Goal: Information Seeking & Learning: Learn about a topic

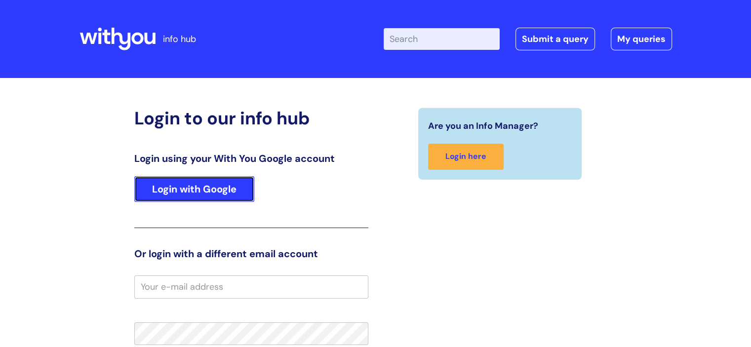
click at [210, 186] on link "Login with Google" at bounding box center [194, 189] width 120 height 26
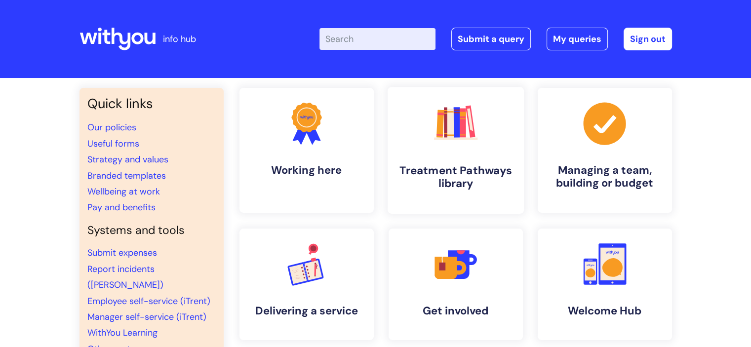
click at [446, 171] on h4 "Treatment Pathways library" at bounding box center [456, 177] width 121 height 27
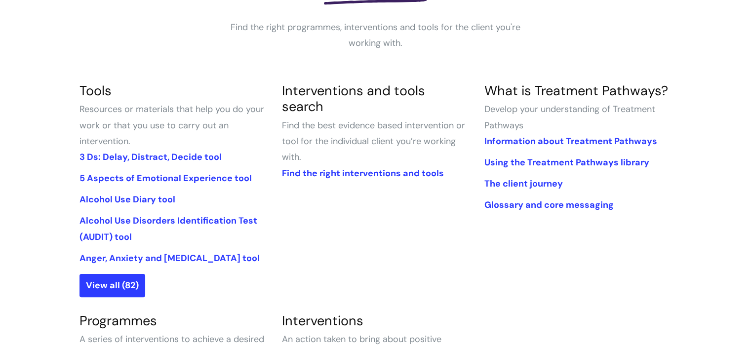
scroll to position [198, 0]
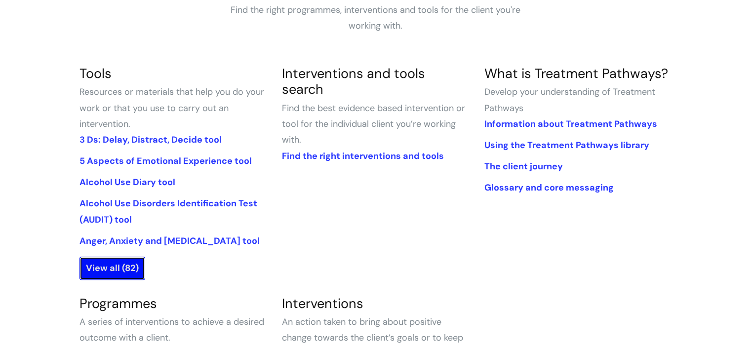
click at [117, 262] on link "View all (82)" at bounding box center [113, 268] width 66 height 23
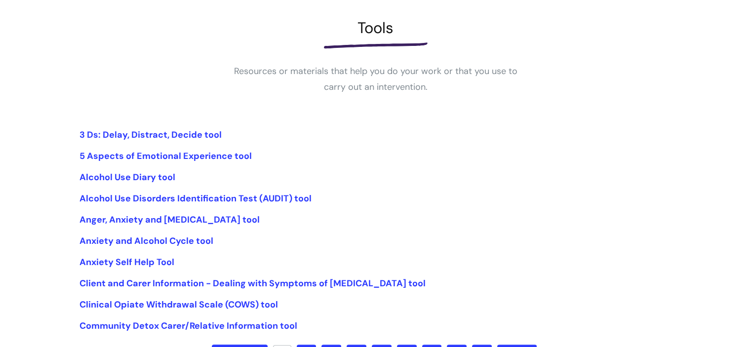
scroll to position [198, 0]
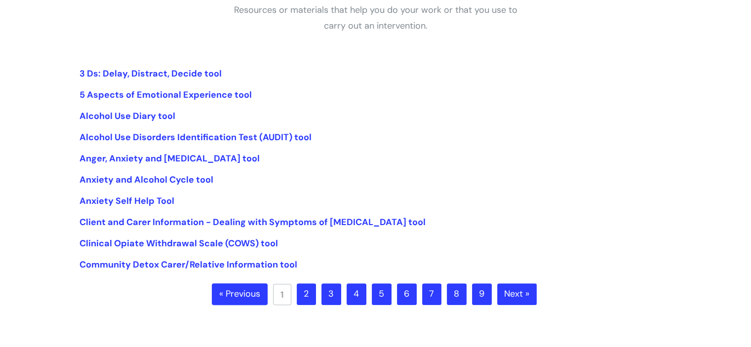
click at [304, 291] on link "2" at bounding box center [306, 294] width 19 height 22
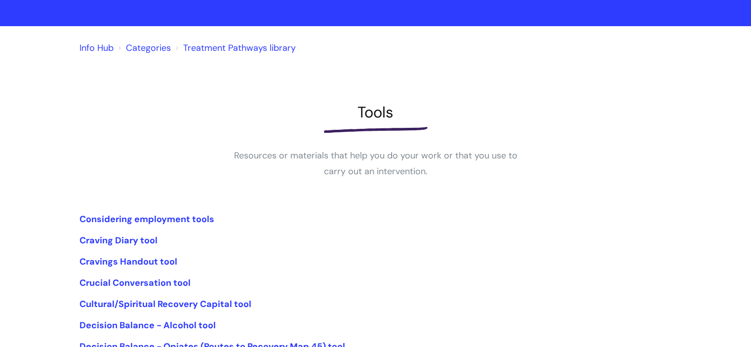
scroll to position [148, 0]
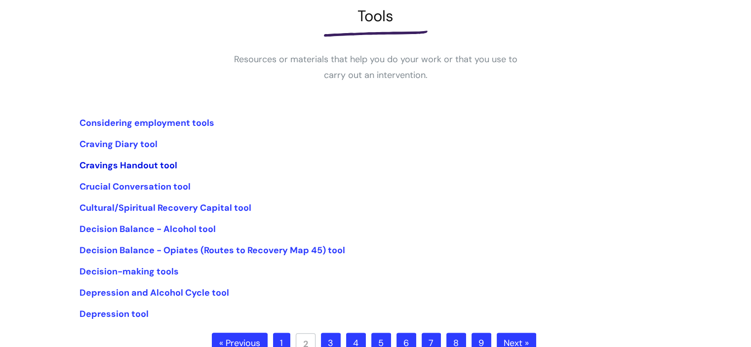
click at [150, 162] on link "Cravings Handout tool" at bounding box center [129, 166] width 98 height 12
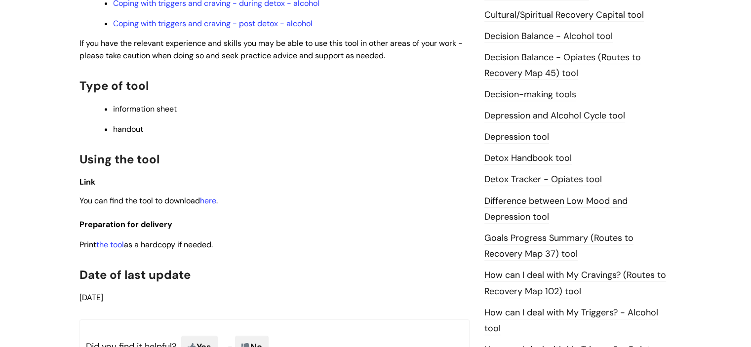
scroll to position [494, 0]
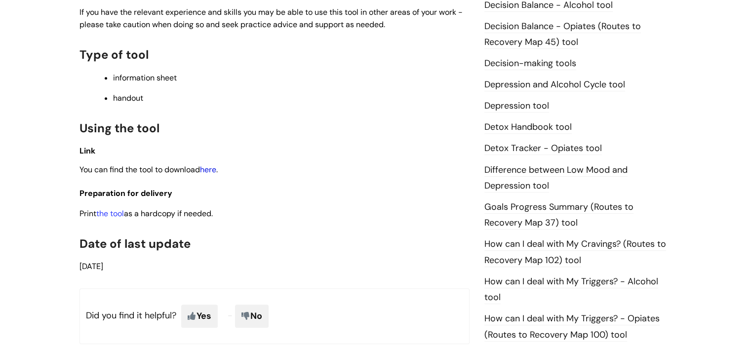
click at [214, 171] on link "here" at bounding box center [208, 169] width 16 height 10
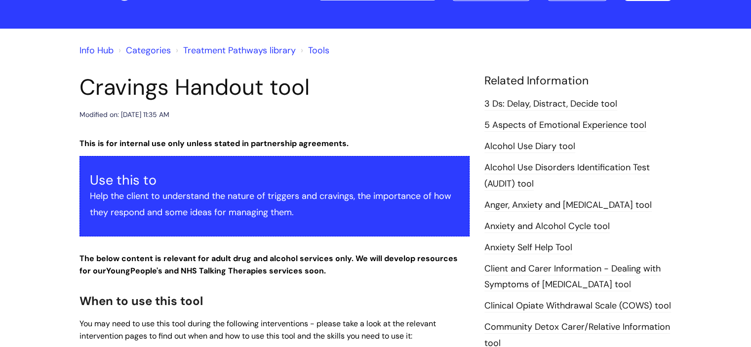
scroll to position [0, 0]
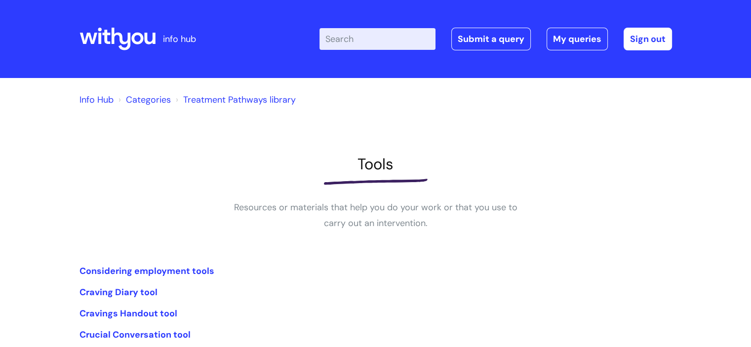
click at [235, 98] on link "Treatment Pathways library" at bounding box center [239, 100] width 113 height 12
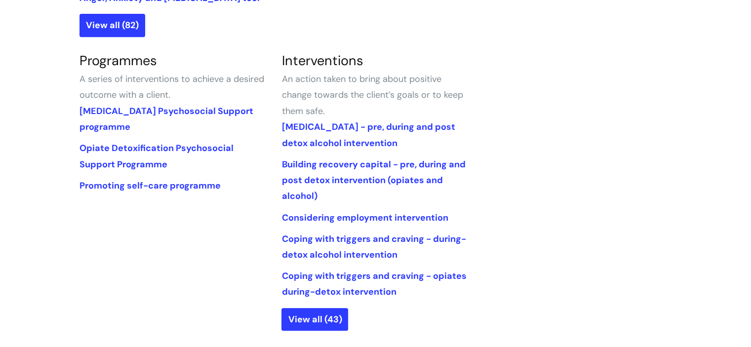
scroll to position [444, 0]
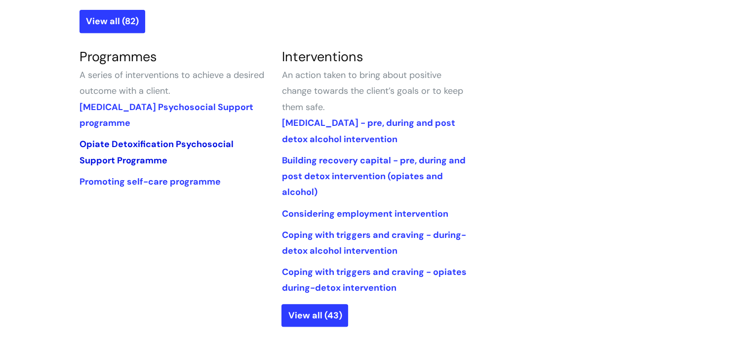
click at [140, 144] on link "Opiate Detoxification Psychosocial Support Programme" at bounding box center [157, 152] width 154 height 28
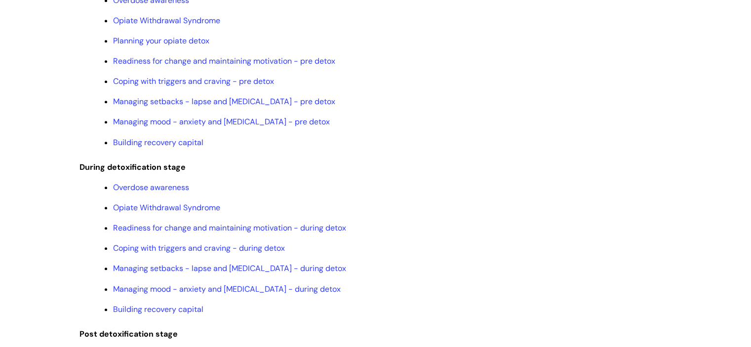
scroll to position [938, 0]
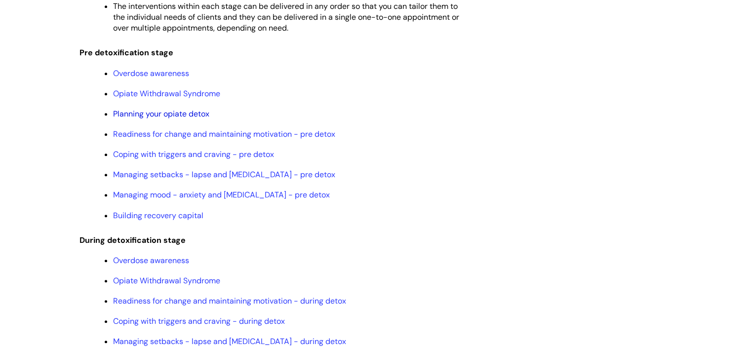
click at [184, 119] on link "Planning your opiate detox" at bounding box center [161, 114] width 96 height 10
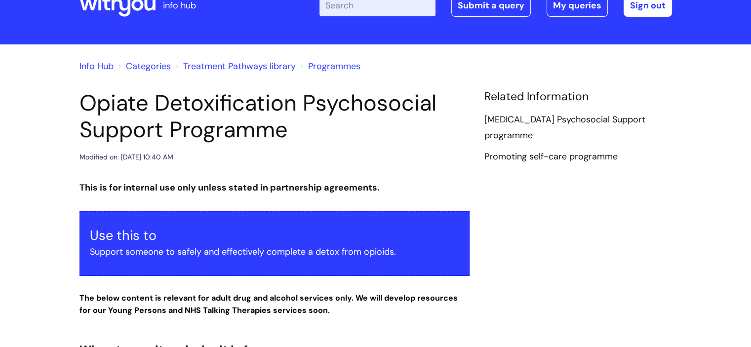
scroll to position [0, 0]
